Goal: Task Accomplishment & Management: Understand process/instructions

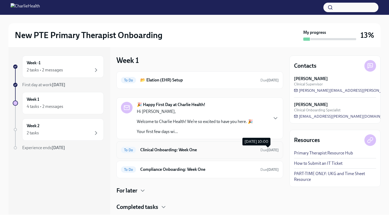
click at [261, 150] on span "Due in 4 days" at bounding box center [270, 150] width 18 height 5
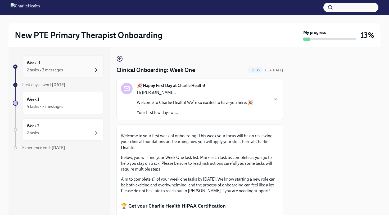
click at [96, 69] on icon "button" at bounding box center [96, 70] width 6 height 6
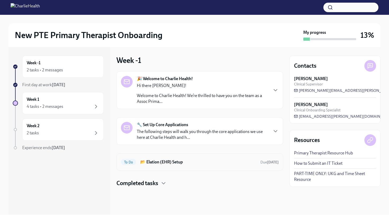
click at [147, 162] on h6 "📂 Elation (EHR) Setup" at bounding box center [198, 162] width 116 height 6
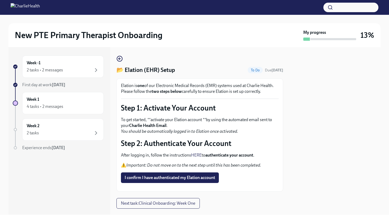
click at [308, 137] on div at bounding box center [335, 131] width 91 height 168
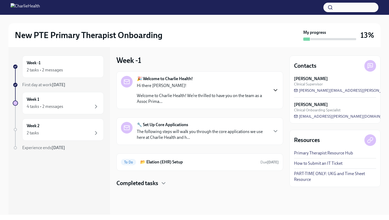
click at [273, 91] on icon "button" at bounding box center [275, 90] width 6 height 6
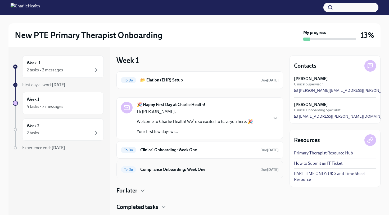
click at [173, 170] on h6 "Compliance Onboarding: Week One" at bounding box center [198, 170] width 116 height 6
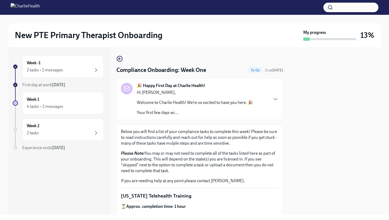
click at [385, 118] on div "New PTE Primary Therapist Onboarding My progress 13% Week -1 2 tasks • 2 messag…" at bounding box center [194, 115] width 389 height 200
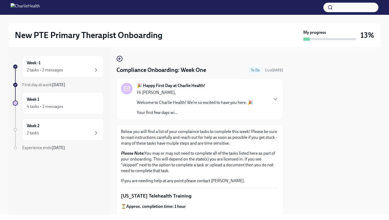
click at [385, 118] on div "New PTE Primary Therapist Onboarding My progress 13% Week -1 2 tasks • 2 messag…" at bounding box center [194, 115] width 389 height 200
